Goal: Task Accomplishment & Management: Complete application form

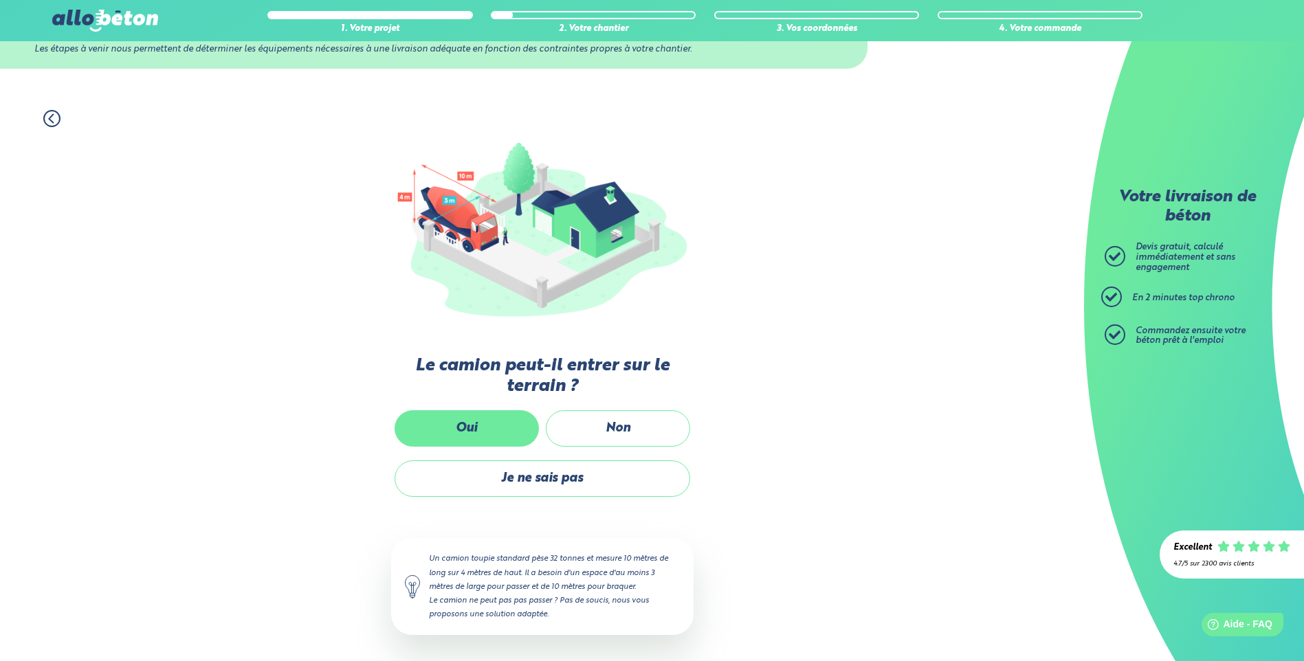
click at [477, 430] on label "Oui" at bounding box center [467, 428] width 144 height 36
click at [0, 0] on input "Oui" at bounding box center [0, 0] width 0 height 0
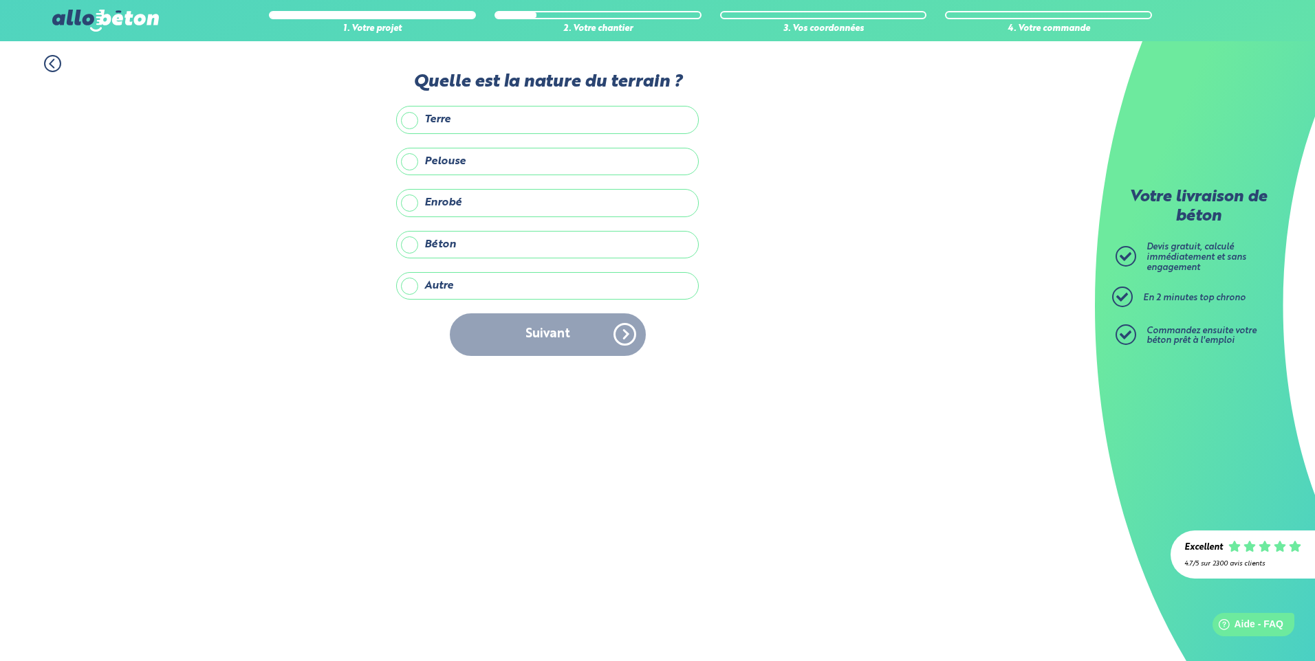
click at [406, 117] on label "Terre" at bounding box center [547, 120] width 303 height 28
click at [0, 0] on input "Terre" at bounding box center [0, 0] width 0 height 0
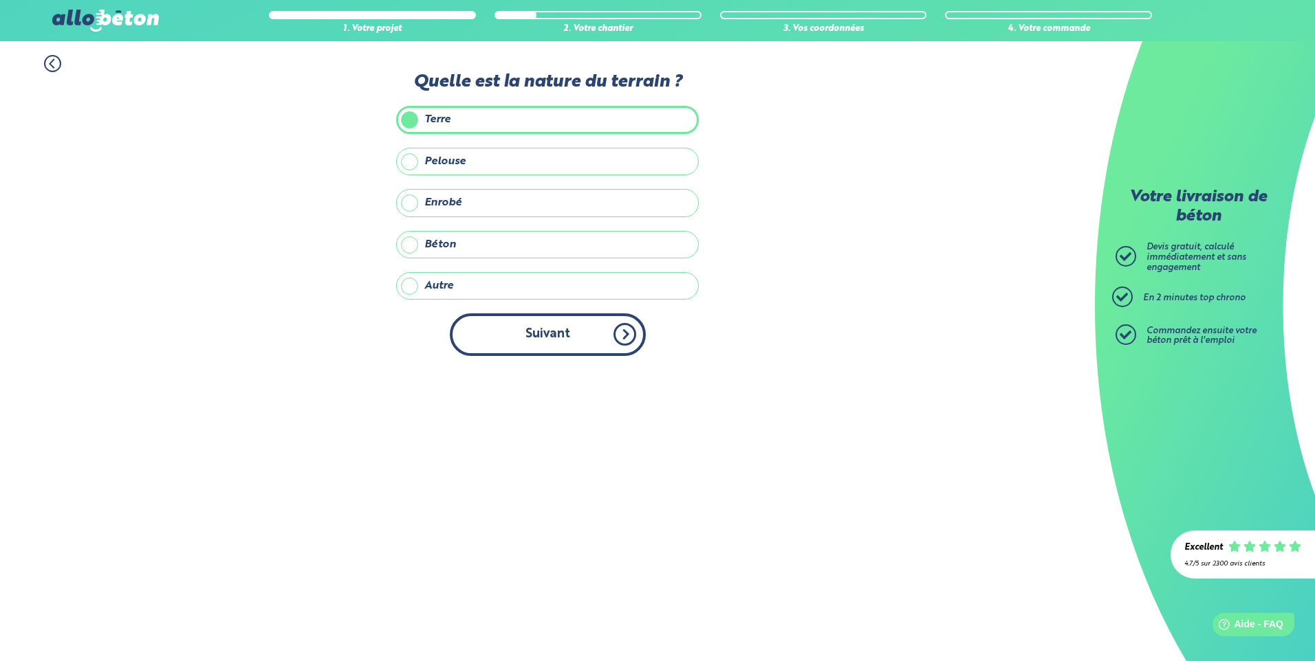
click at [544, 332] on button "Suivant" at bounding box center [548, 335] width 196 height 42
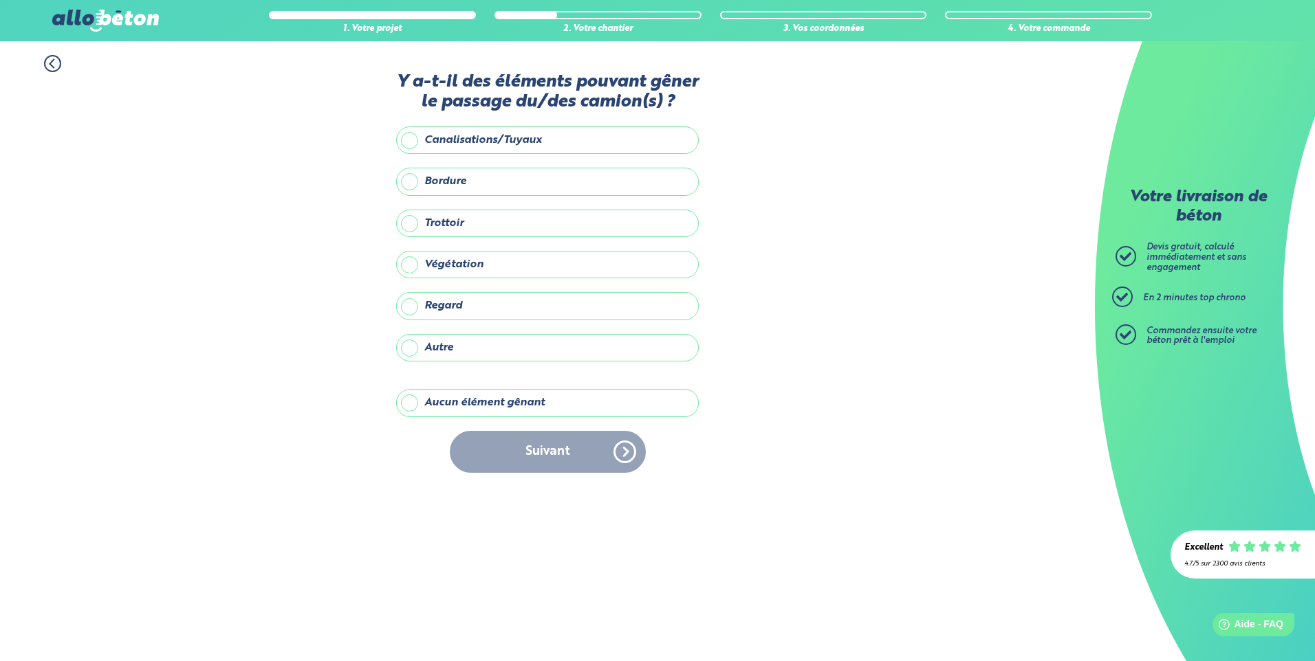
click at [413, 401] on label "Aucun élément gênant" at bounding box center [547, 403] width 303 height 28
click at [0, 0] on input "Aucun élément gênant" at bounding box center [0, 0] width 0 height 0
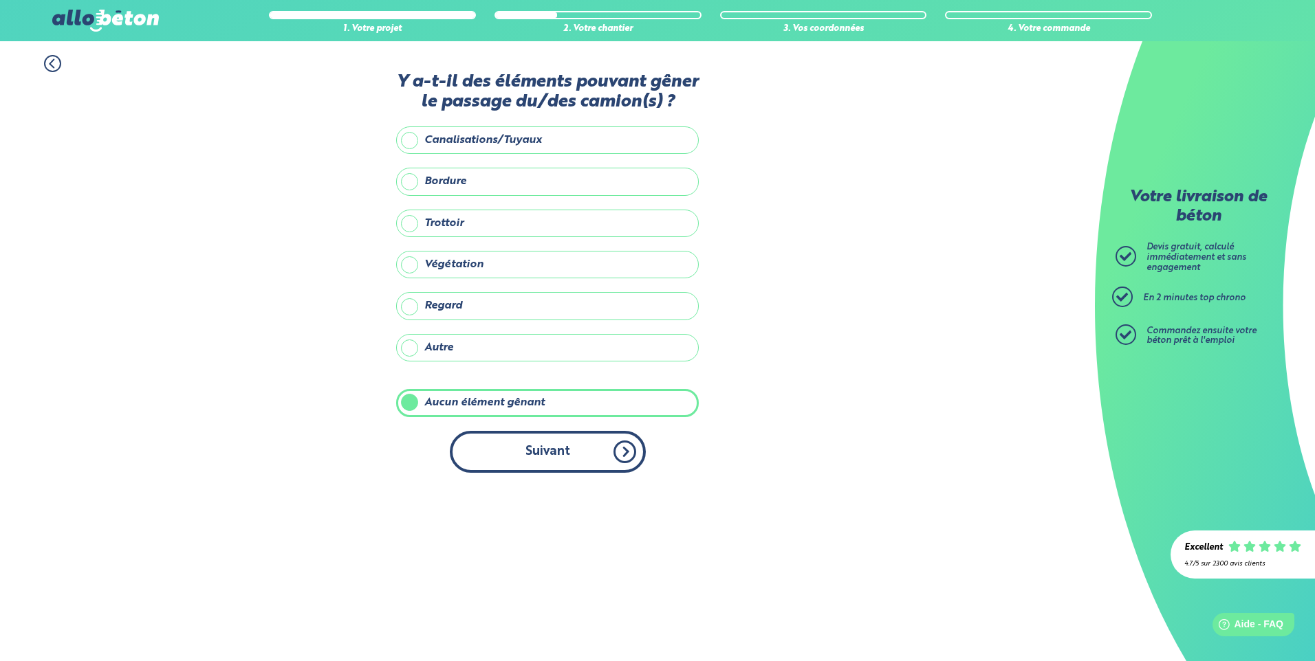
click at [542, 447] on button "Suivant" at bounding box center [548, 452] width 196 height 42
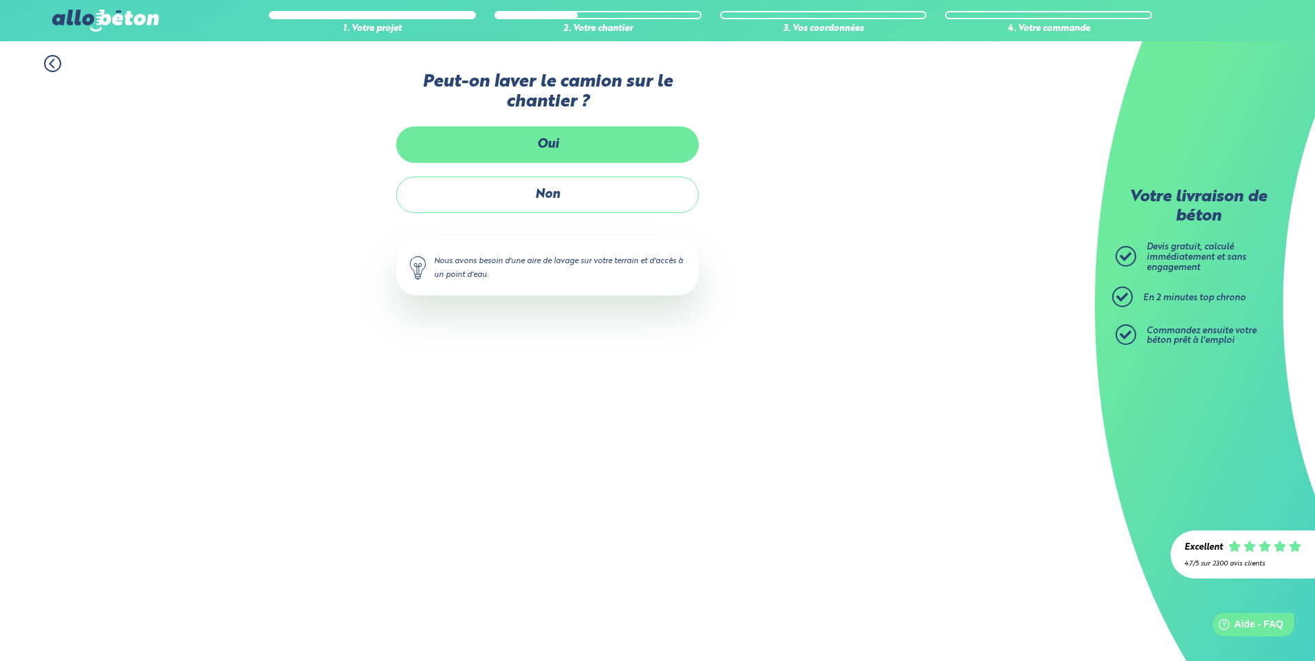
click at [521, 145] on label "Oui" at bounding box center [547, 145] width 303 height 36
click at [0, 0] on input "Oui" at bounding box center [0, 0] width 0 height 0
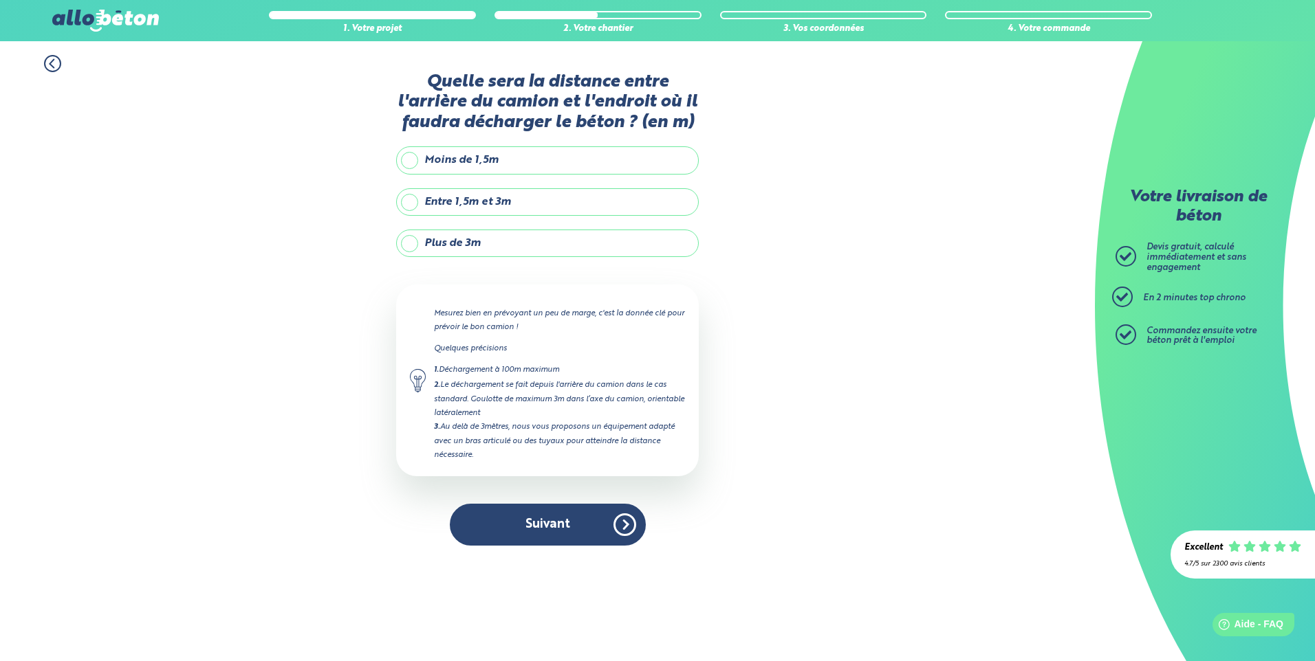
click at [409, 199] on label "Entre 1,5m et 3m" at bounding box center [547, 202] width 303 height 28
click at [0, 0] on input "Entre 1,5m et 3m" at bounding box center [0, 0] width 0 height 0
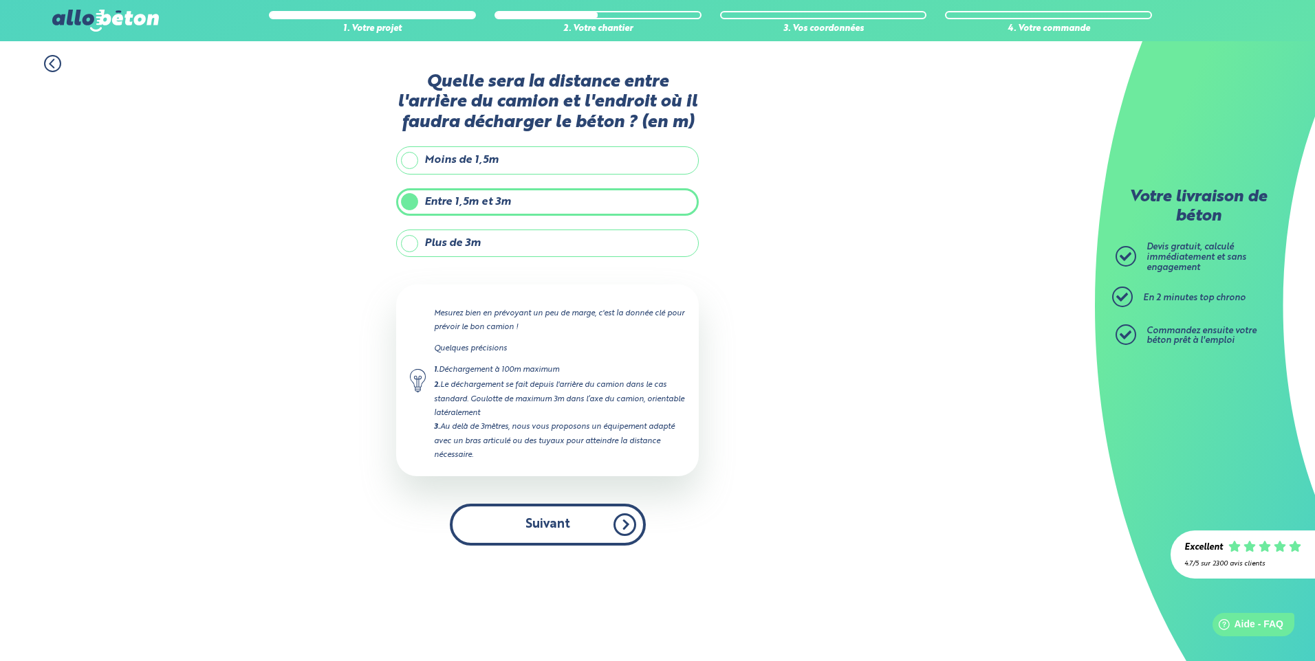
click at [548, 527] on button "Suivant" at bounding box center [548, 525] width 196 height 42
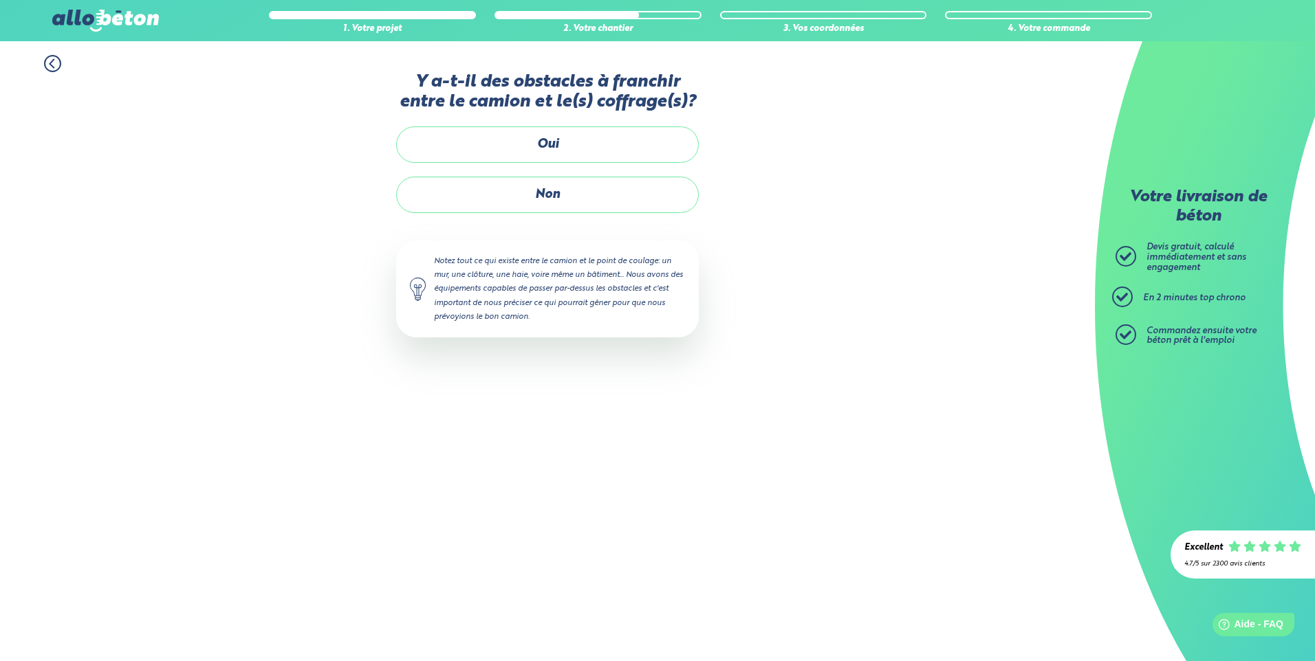
click at [580, 197] on label "Non" at bounding box center [547, 195] width 303 height 36
click at [0, 0] on input "Non" at bounding box center [0, 0] width 0 height 0
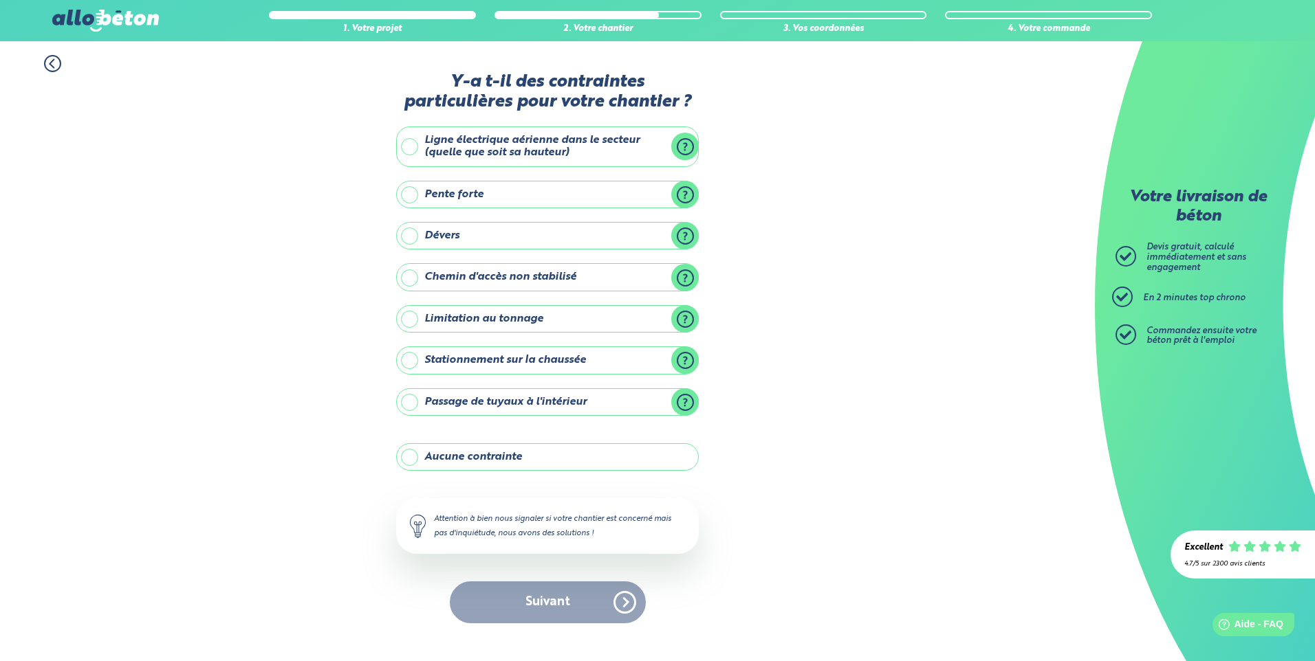
click at [485, 459] on label "Aucune contrainte" at bounding box center [547, 457] width 303 height 28
click at [0, 0] on input "Aucune contrainte" at bounding box center [0, 0] width 0 height 0
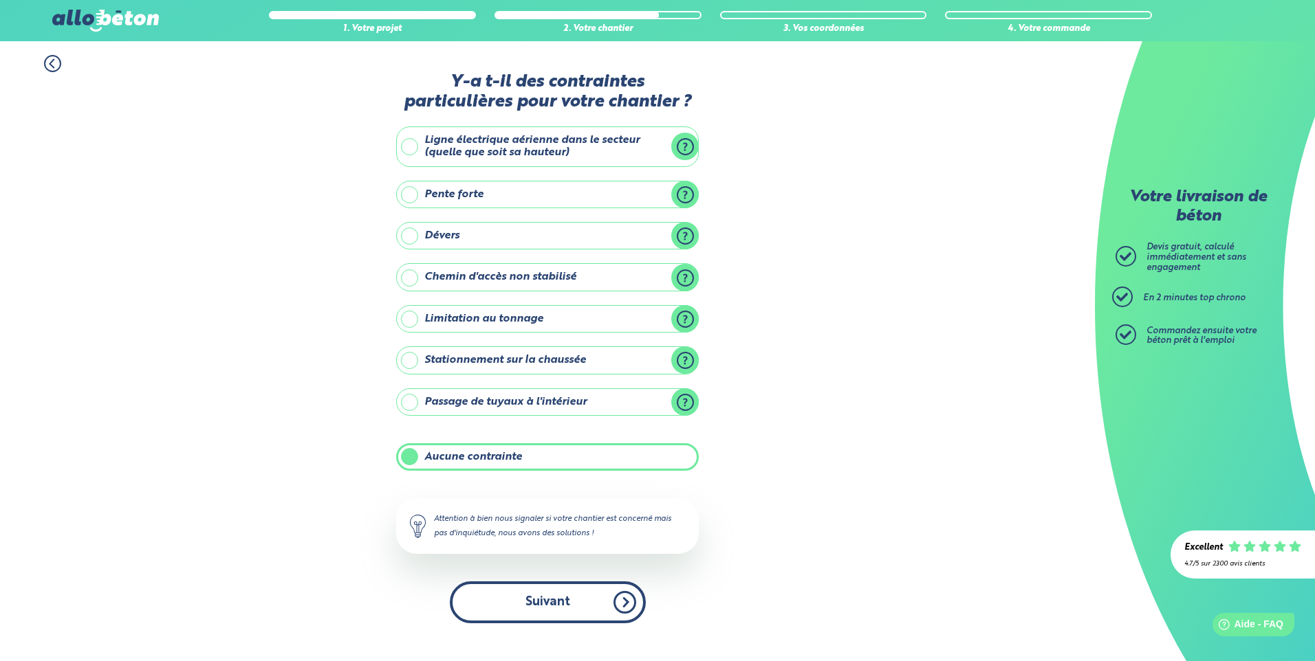
click at [557, 606] on button "Suivant" at bounding box center [548, 603] width 196 height 42
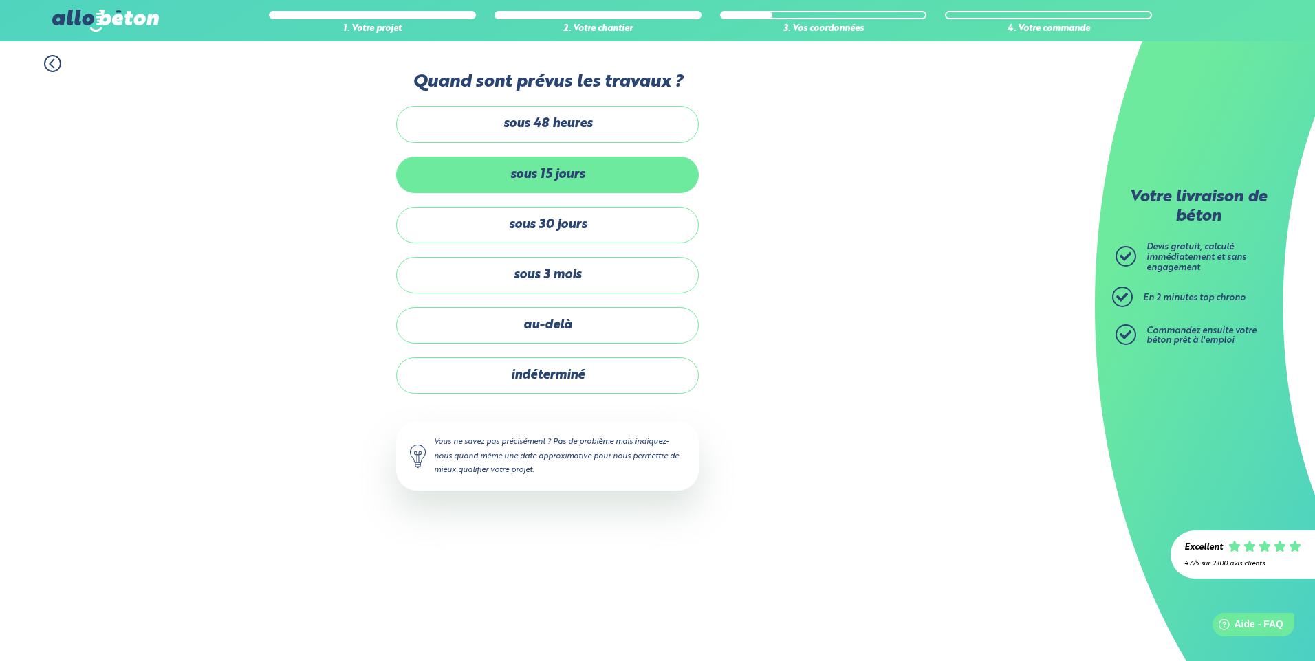
click at [531, 173] on label "sous 15 jours" at bounding box center [547, 175] width 303 height 36
click at [0, 0] on input "sous 15 jours" at bounding box center [0, 0] width 0 height 0
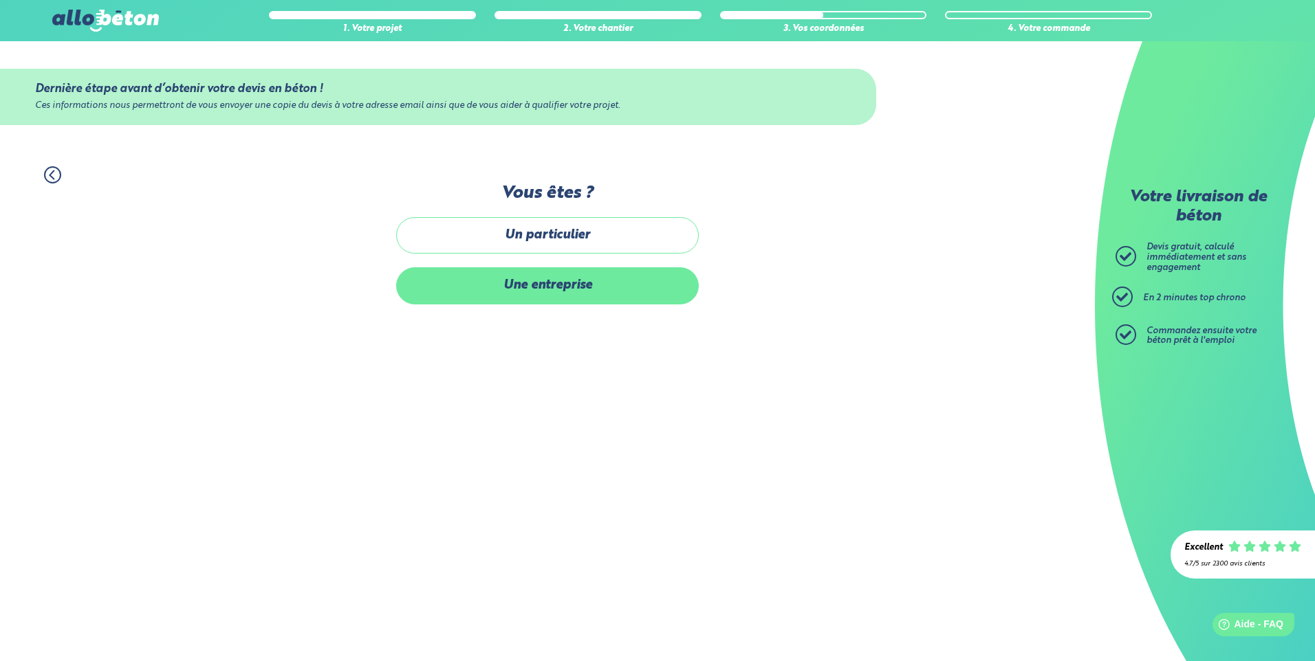
click at [538, 283] on label "Une entreprise" at bounding box center [547, 285] width 303 height 36
click at [0, 0] on input "Une entreprise" at bounding box center [0, 0] width 0 height 0
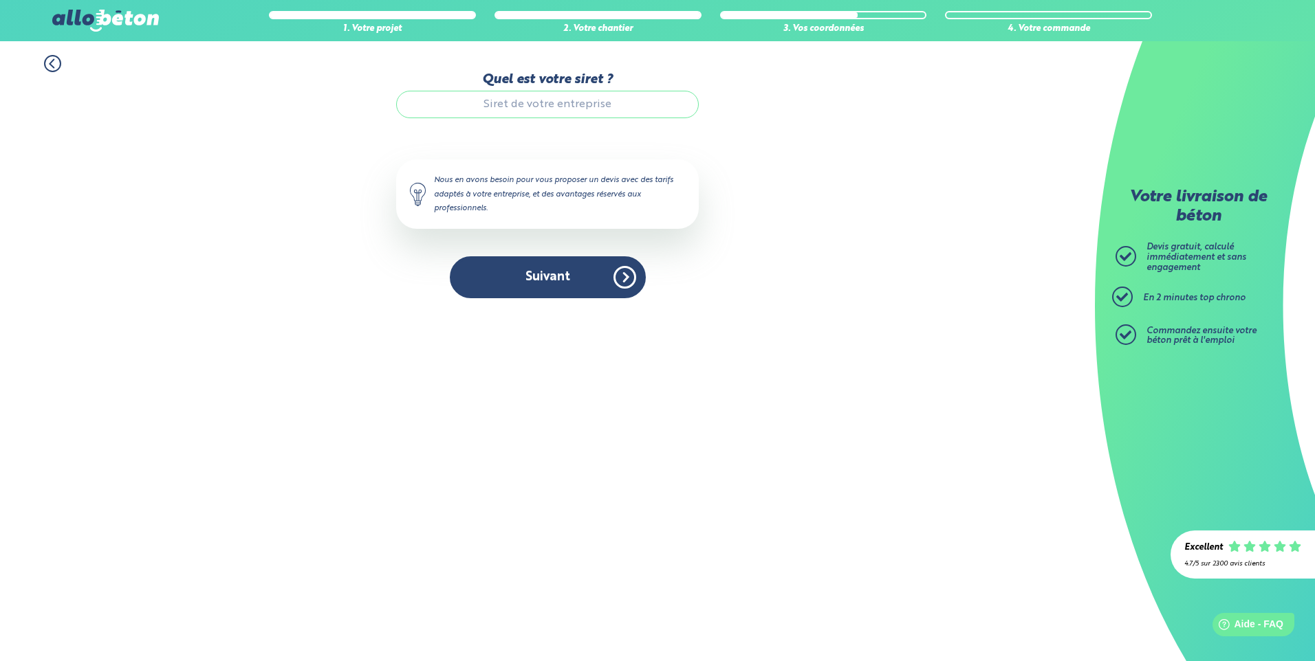
click at [468, 111] on input "Quel est votre siret ?" at bounding box center [547, 105] width 303 height 28
type input "75031152400011"
click at [540, 275] on button "Suivant" at bounding box center [548, 277] width 196 height 42
click at [630, 272] on button "Suivant" at bounding box center [548, 277] width 196 height 42
click at [632, 279] on button "Suivant" at bounding box center [548, 277] width 196 height 42
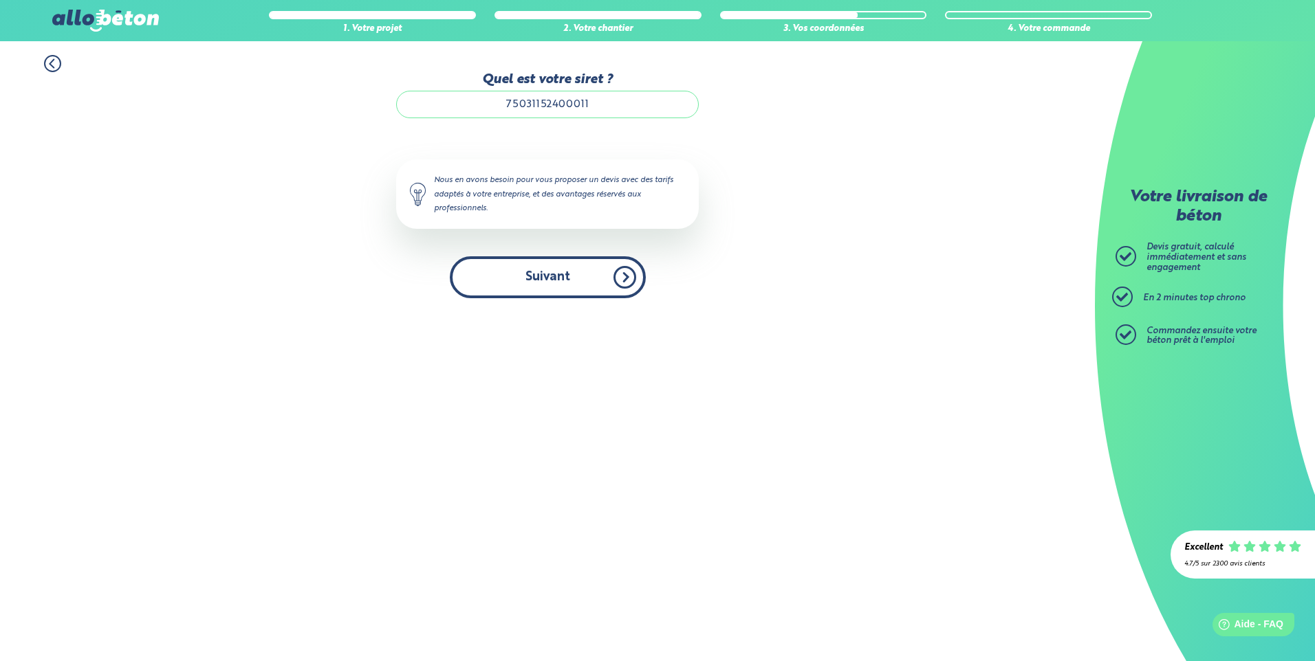
click at [628, 280] on button "Suivant" at bounding box center [548, 277] width 196 height 42
drag, startPoint x: 628, startPoint y: 280, endPoint x: 617, endPoint y: 276, distance: 11.5
click at [626, 280] on button "Suivant" at bounding box center [548, 277] width 196 height 42
click at [573, 271] on button "Suivant" at bounding box center [548, 277] width 196 height 42
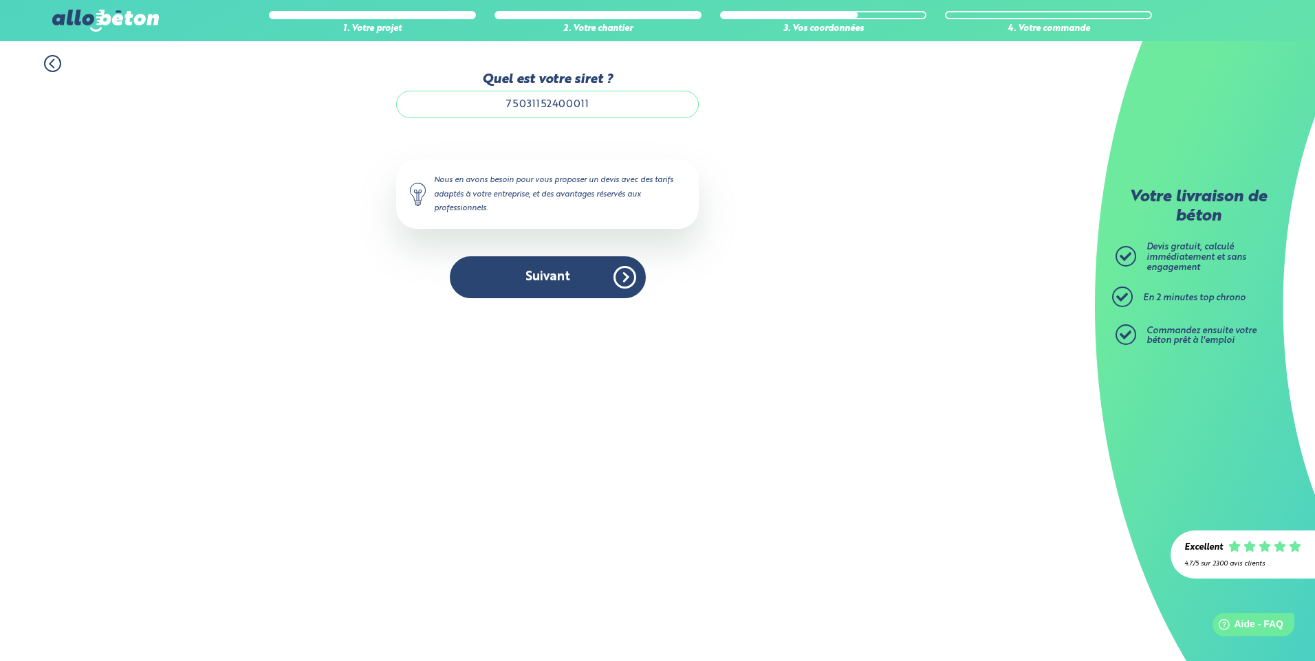
click at [478, 195] on div "Nous en avons besoin pour vous proposer un devis avec des tarifs adaptés à votr…" at bounding box center [547, 194] width 303 height 69
click at [470, 99] on input "75031152400011" at bounding box center [547, 105] width 303 height 28
click at [564, 273] on button "Suivant" at bounding box center [548, 277] width 196 height 42
click at [1238, 622] on span "Aide - FAQ" at bounding box center [1258, 625] width 51 height 12
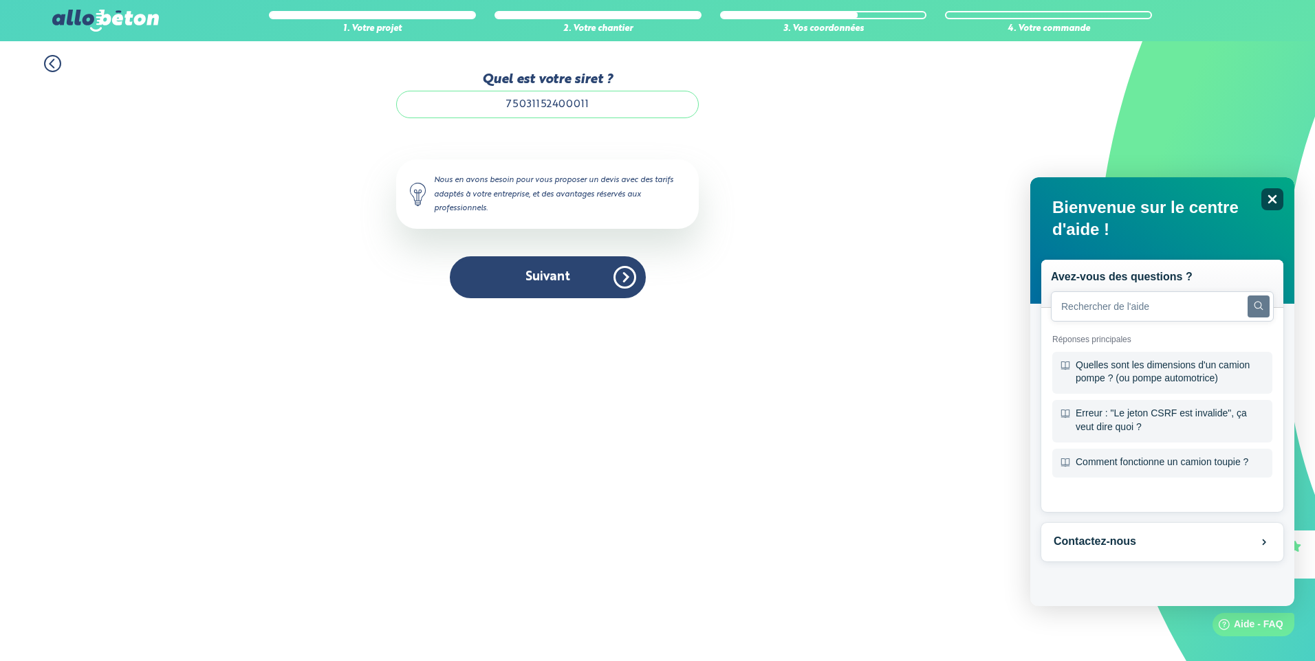
click at [1271, 196] on icon "Close" at bounding box center [1271, 199] width 10 height 10
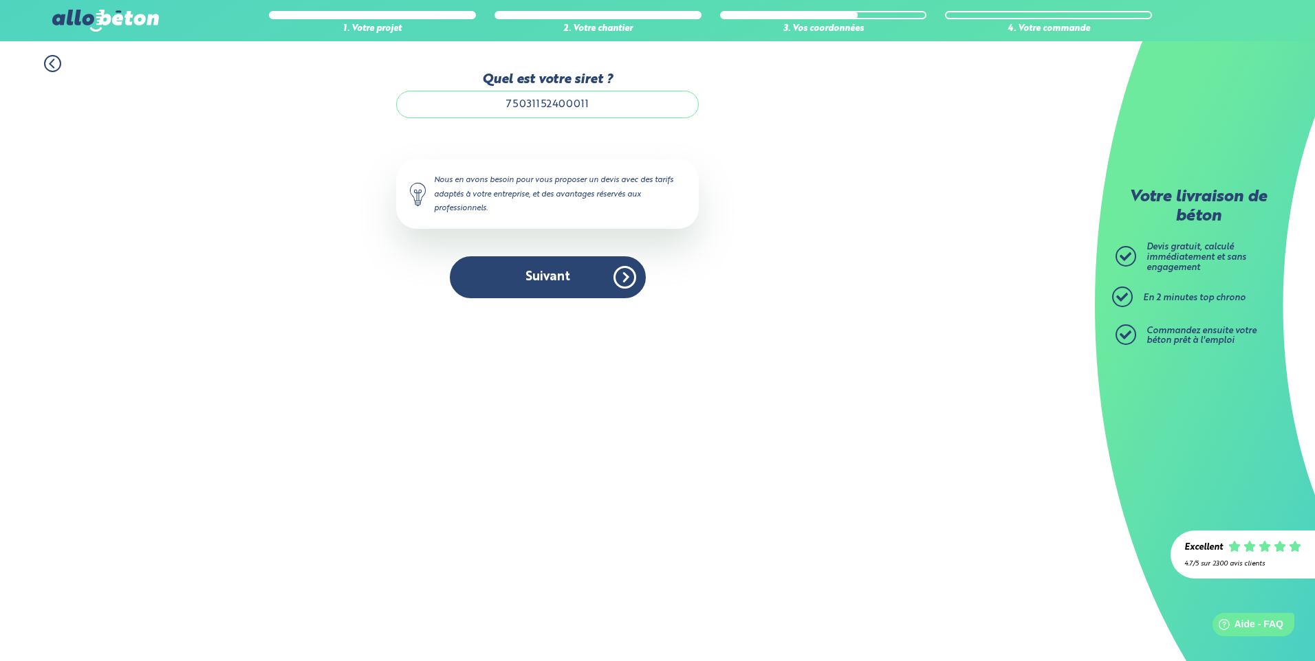
drag, startPoint x: 504, startPoint y: 106, endPoint x: 657, endPoint y: 104, distance: 153.3
click at [657, 104] on input "75031152400011" at bounding box center [547, 105] width 303 height 28
click at [516, 100] on input "Quel est votre siret ?" at bounding box center [547, 105] width 303 height 28
click at [530, 286] on button "Suivant" at bounding box center [548, 277] width 196 height 42
click at [616, 278] on button "Suivant" at bounding box center [548, 277] width 196 height 42
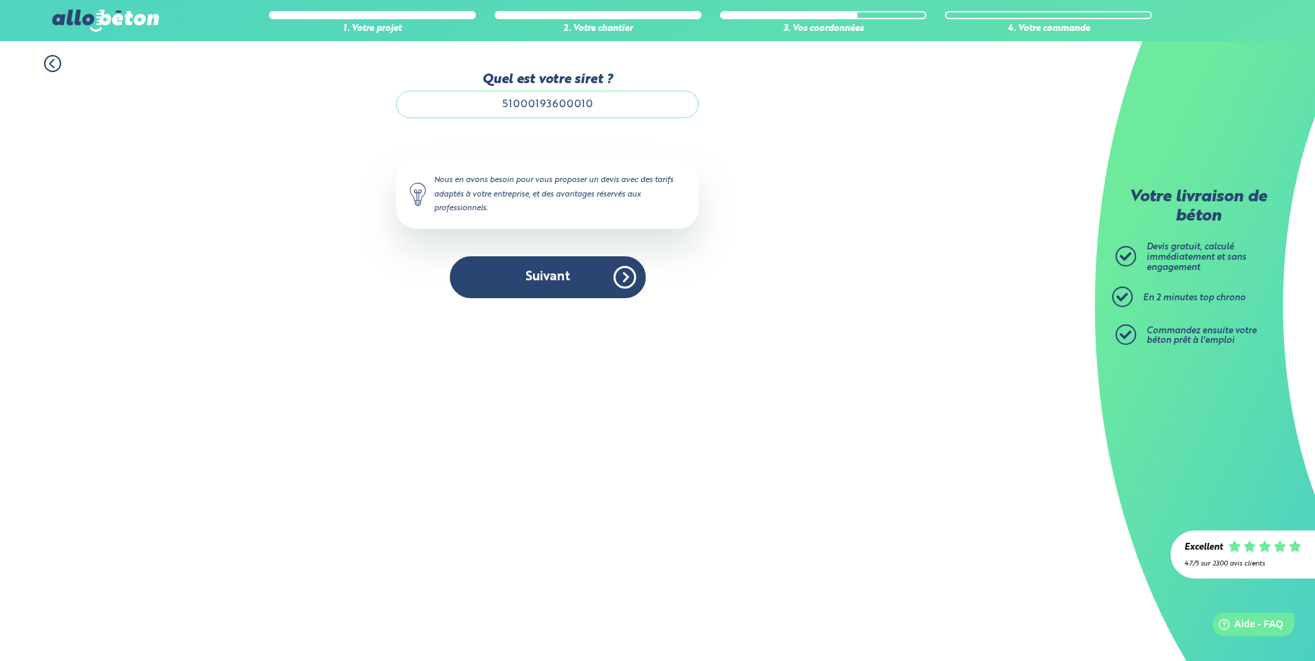
drag, startPoint x: 534, startPoint y: 106, endPoint x: 647, endPoint y: 102, distance: 112.8
click at [647, 102] on input "51000193600010" at bounding box center [547, 105] width 303 height 28
type input "510000193600010"
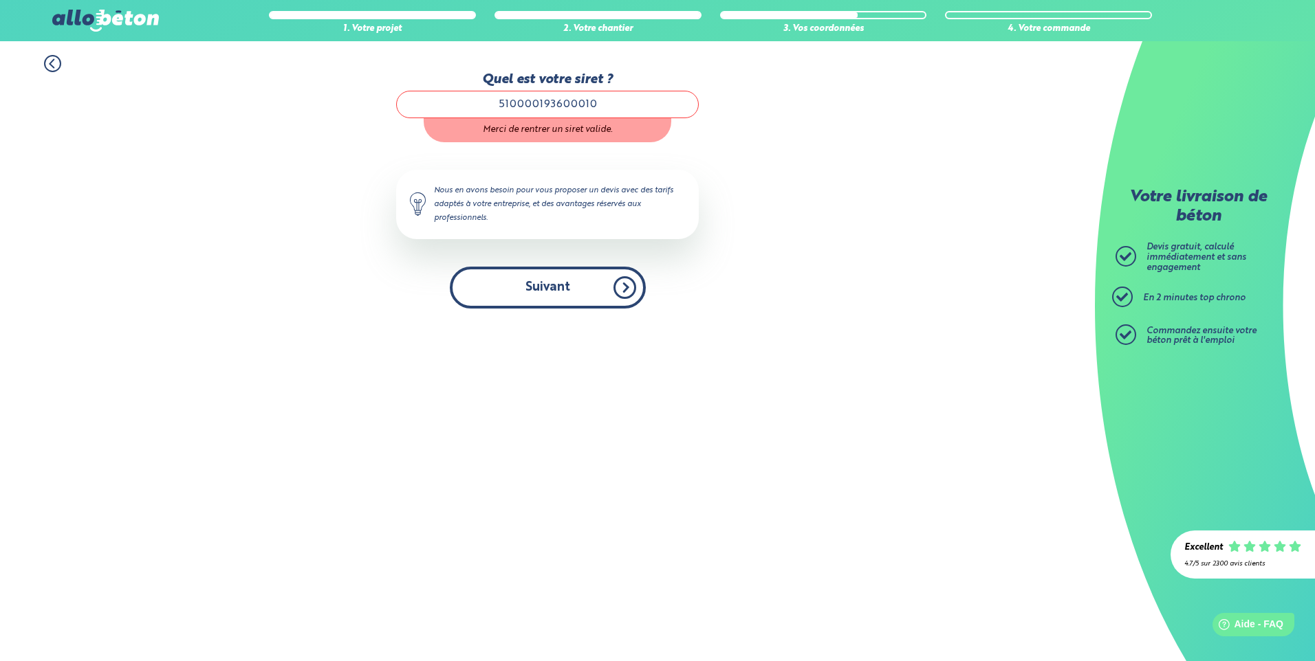
click at [537, 283] on button "Suivant" at bounding box center [548, 288] width 196 height 42
drag, startPoint x: 511, startPoint y: 104, endPoint x: 715, endPoint y: 105, distance: 204.2
click at [715, 105] on div "1. Votre projet 2. Votre chantier 3. Vos coordonnées 4. Votre commande Quel est…" at bounding box center [547, 181] width 1095 height 281
click at [487, 108] on input "Quel est votre siret ?" at bounding box center [547, 105] width 303 height 28
type input "75031152400011"
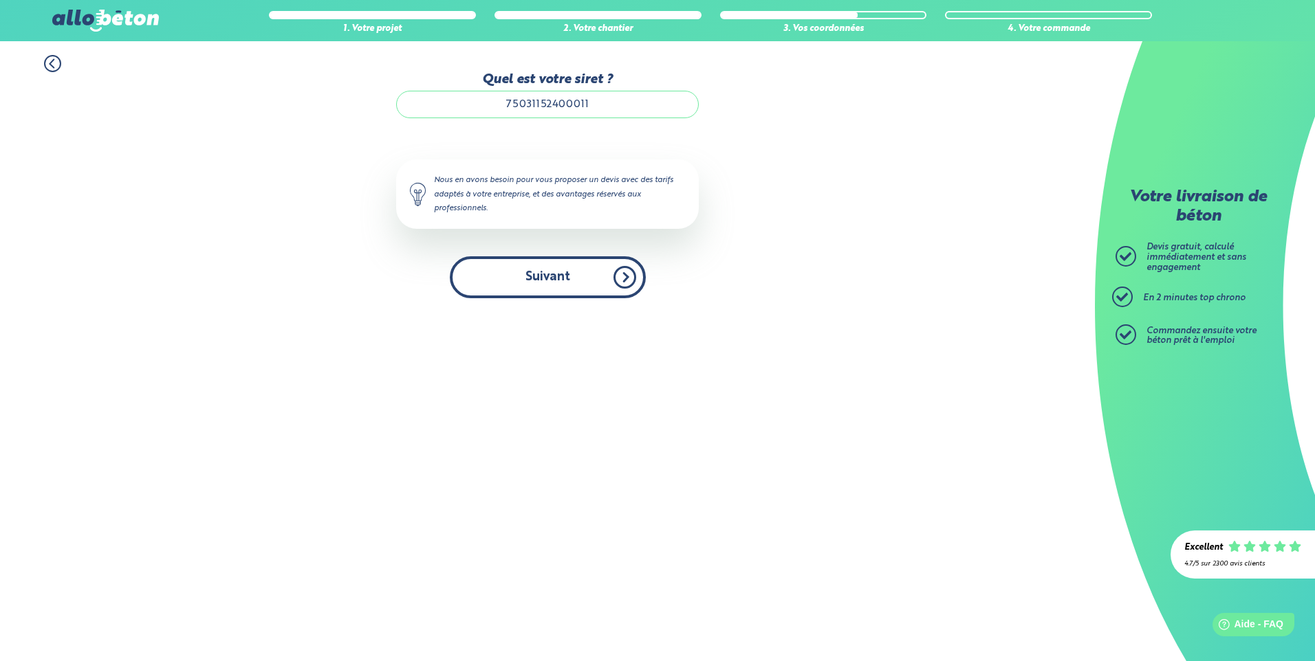
click at [617, 287] on button "Suivant" at bounding box center [548, 277] width 196 height 42
click at [541, 272] on button "Suivant" at bounding box center [548, 277] width 196 height 42
click at [540, 270] on button "Suivant" at bounding box center [548, 277] width 196 height 42
click at [1131, 254] on icon at bounding box center [1125, 256] width 12 height 9
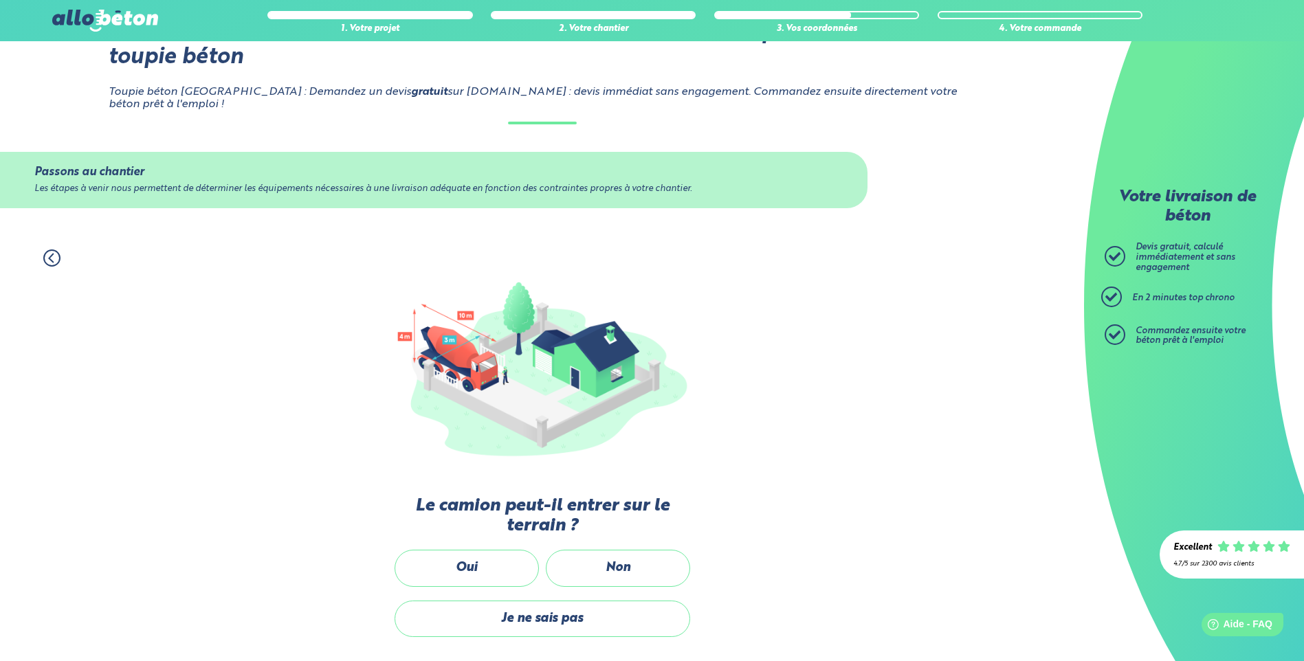
scroll to position [74, 0]
